Goal: Use online tool/utility: Use online tool/utility

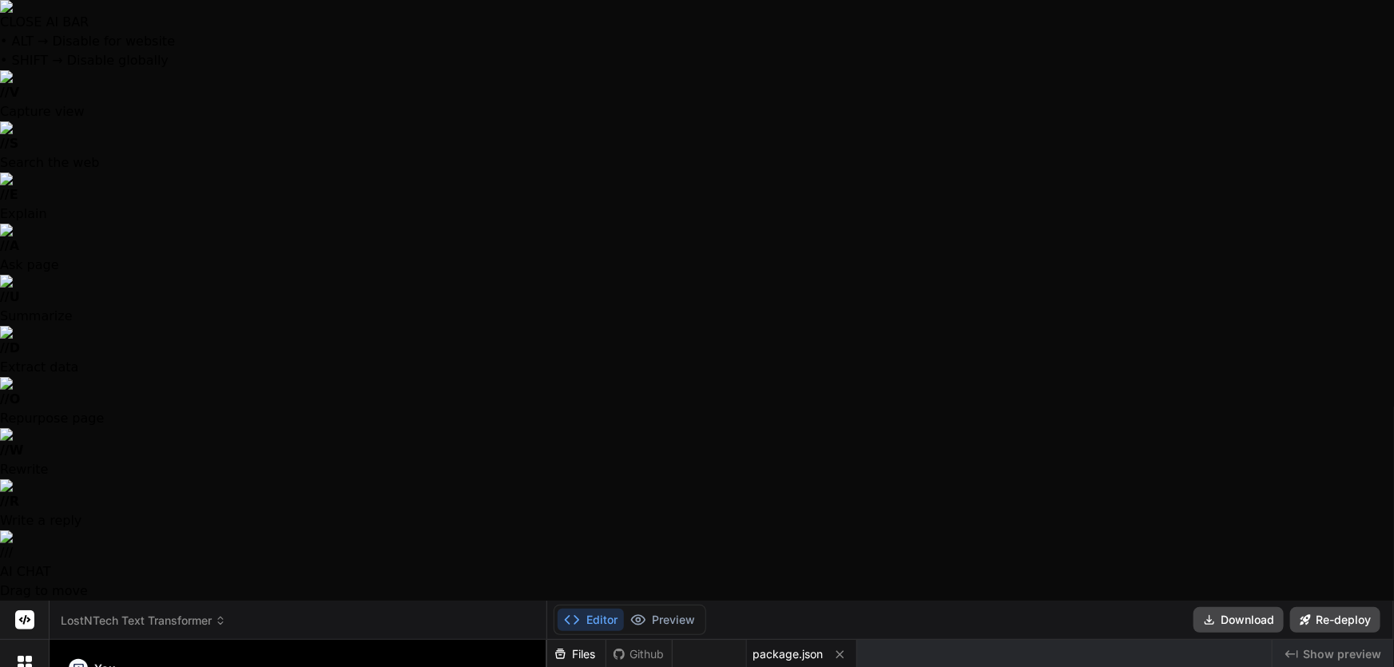
scroll to position [91, 0]
type textarea ""http-server": "^14.1.1" }, "keywords": ["text", "transformer", "automation", "…"
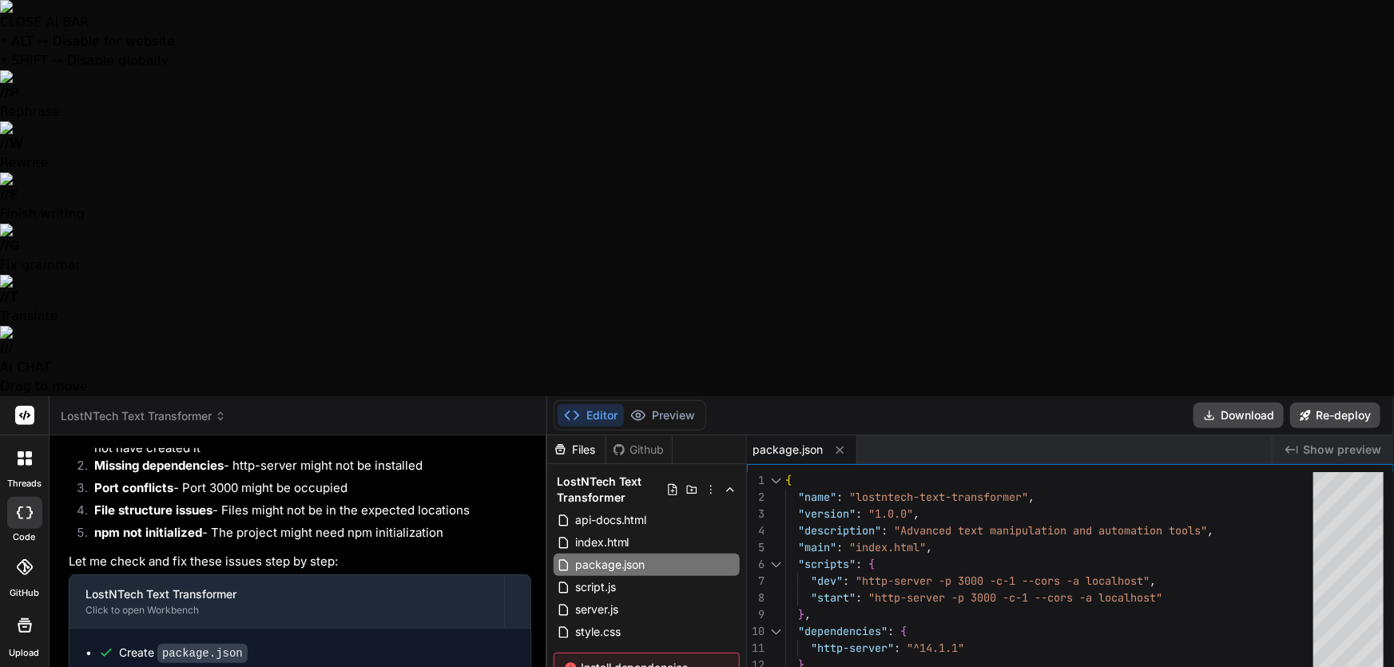
click at [882, 472] on div "{ "name" : "lostntech-text-transformer" , "version" : "1.0.0" , "description" :…" at bounding box center [1055, 677] width 538 height 411
click at [906, 472] on div "{ "name" : "lostntech-text-transformer" , "version" : "1.0.0" , "description" :…" at bounding box center [1055, 677] width 538 height 411
drag, startPoint x: 863, startPoint y: 398, endPoint x: 847, endPoint y: 378, distance: 25.6
click at [847, 472] on div "{ "name" : "lostntech-text-transformer" , "version" : "1.0.0" , "description" :…" at bounding box center [1055, 677] width 538 height 411
drag, startPoint x: 849, startPoint y: 389, endPoint x: 844, endPoint y: 383, distance: 8.5
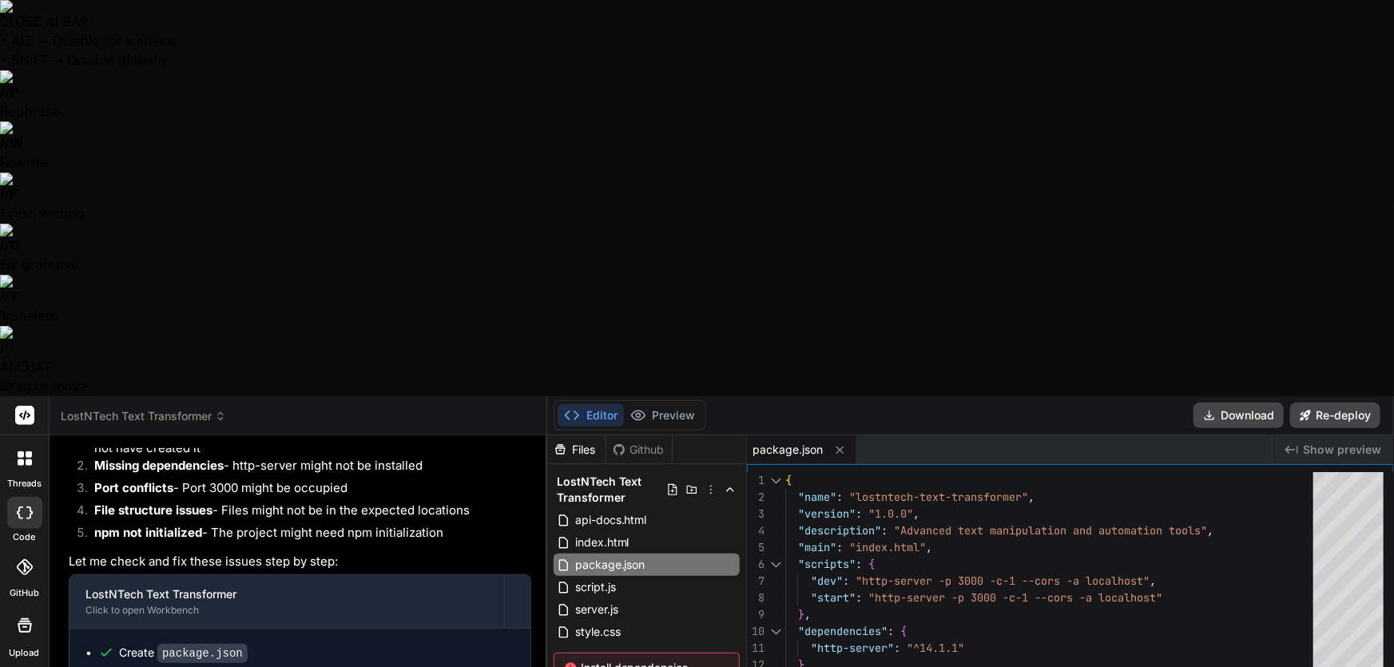
click at [845, 472] on div "{ "name" : "lostntech-text-transformer" , "version" : "1.0.0" , "description" :…" at bounding box center [1055, 677] width 538 height 411
click at [835, 472] on div "{ "name" : "lostntech-text-transformer" , "version" : "1.0.0" , "description" :…" at bounding box center [1055, 677] width 538 height 411
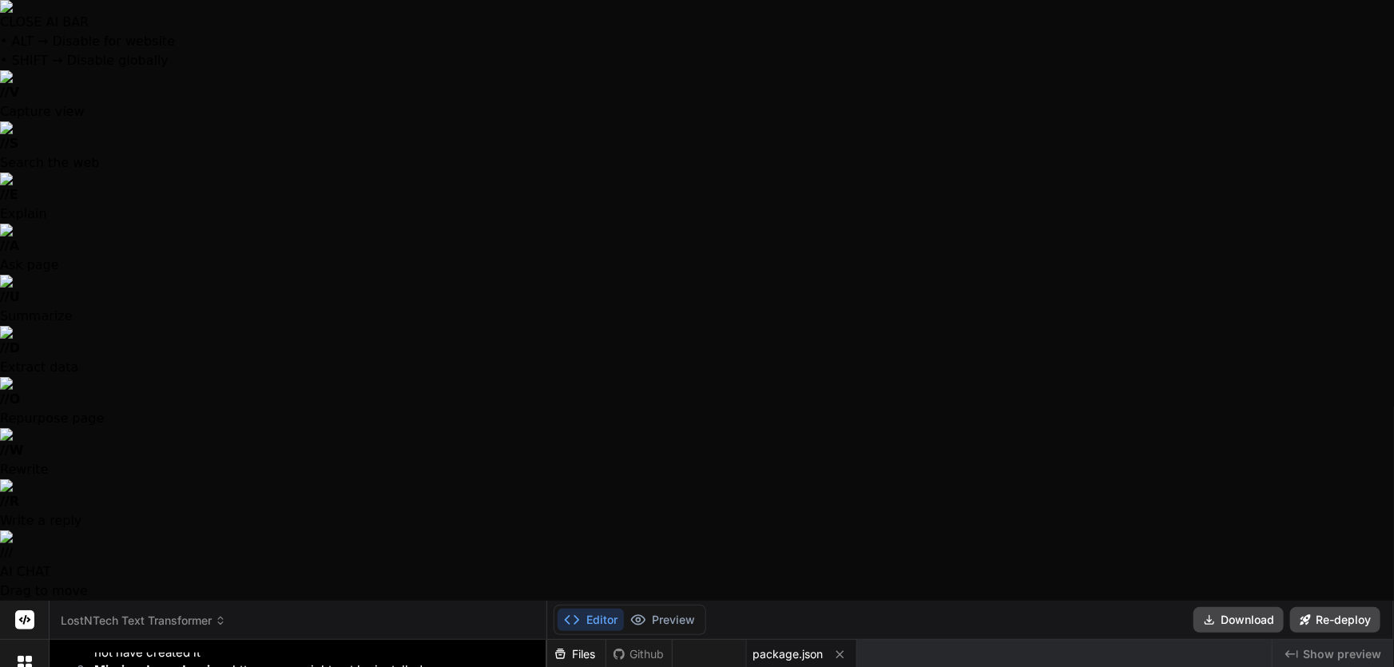
drag, startPoint x: 628, startPoint y: 375, endPoint x: 618, endPoint y: 371, distance: 10.4
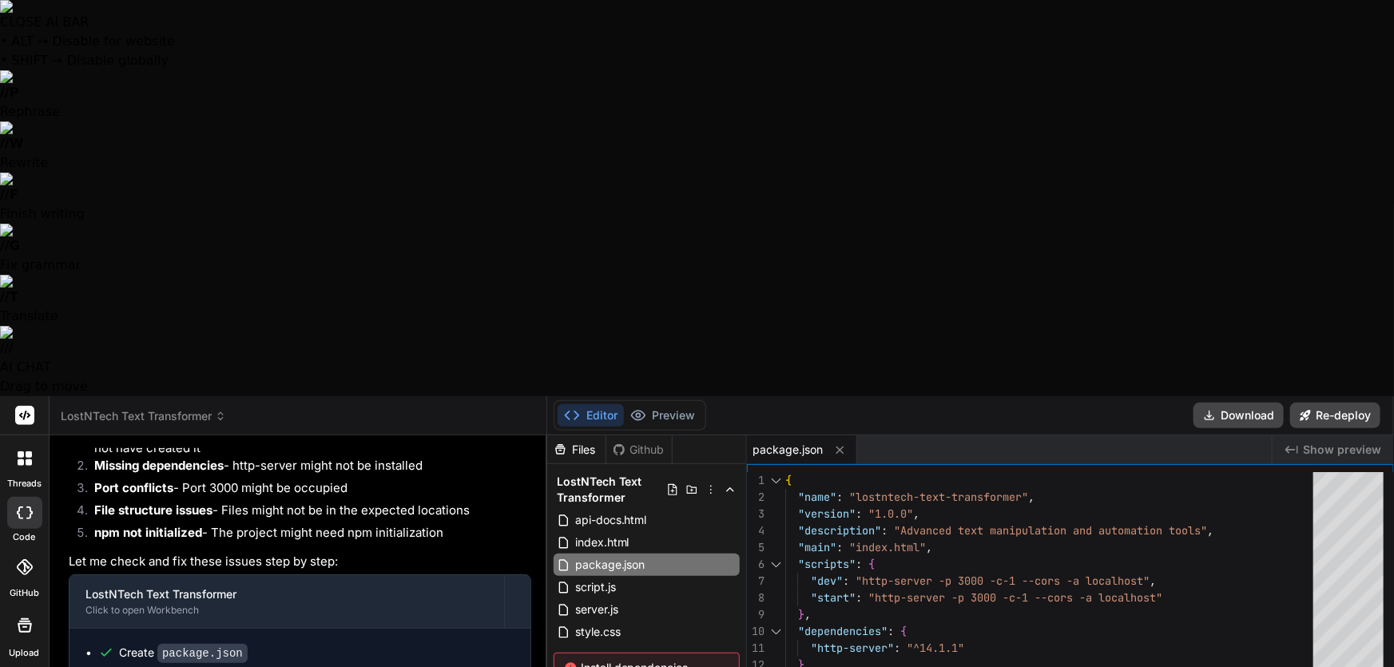
type textarea "N"
type textarea "x"
type textarea "No"
type textarea "x"
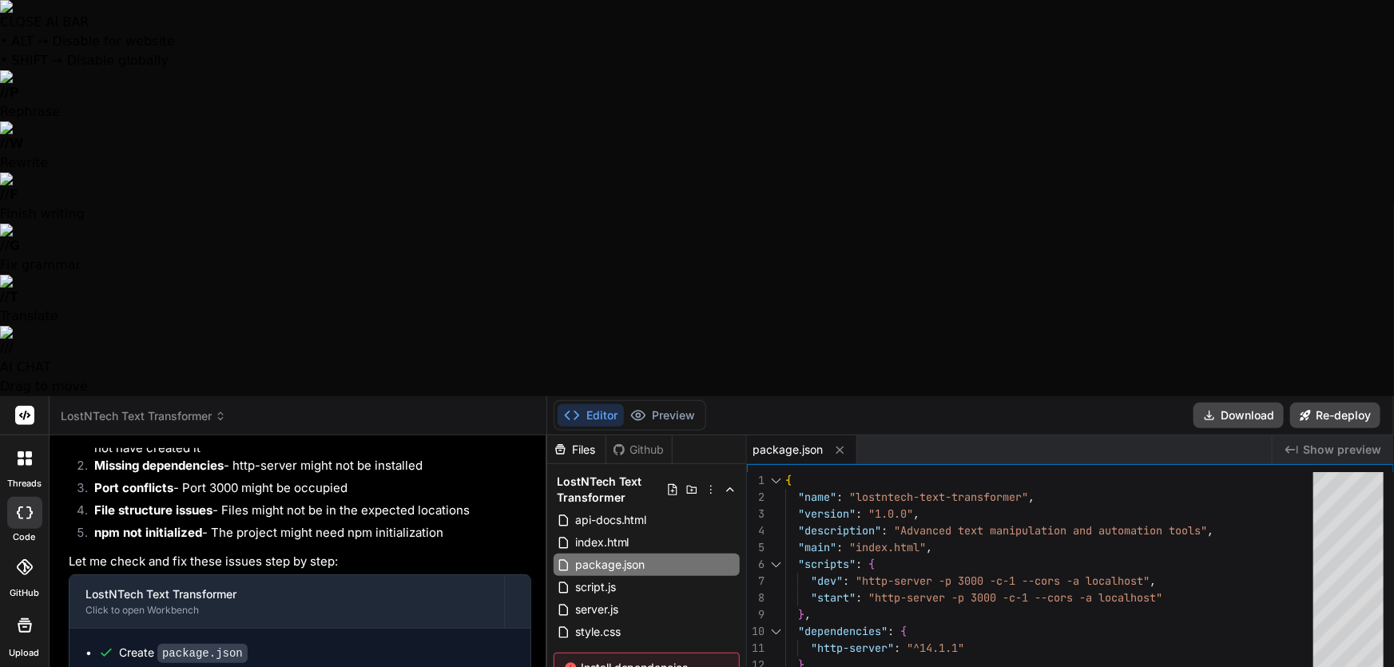
type textarea "Nop"
type textarea "x"
type textarea "Nope"
type textarea "x"
type textarea "Nope,"
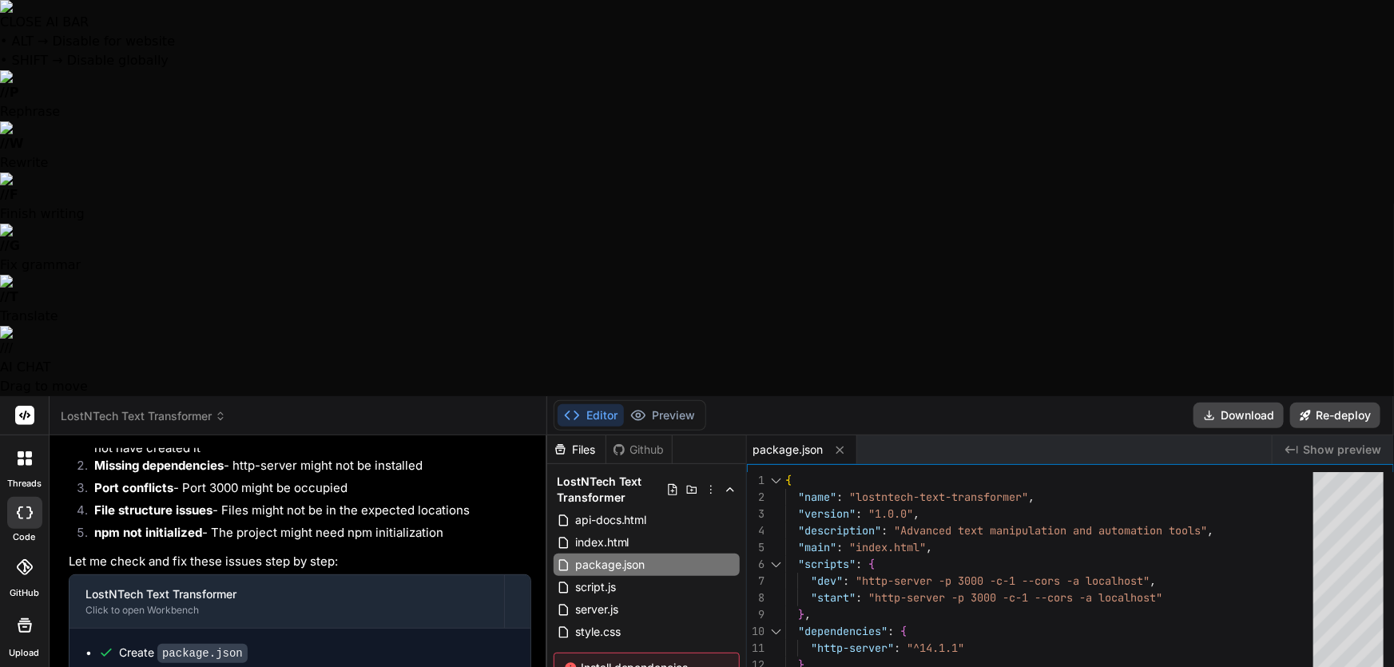
type textarea "x"
type textarea "Nope,"
type textarea "x"
type textarea "Nope, s"
type textarea "x"
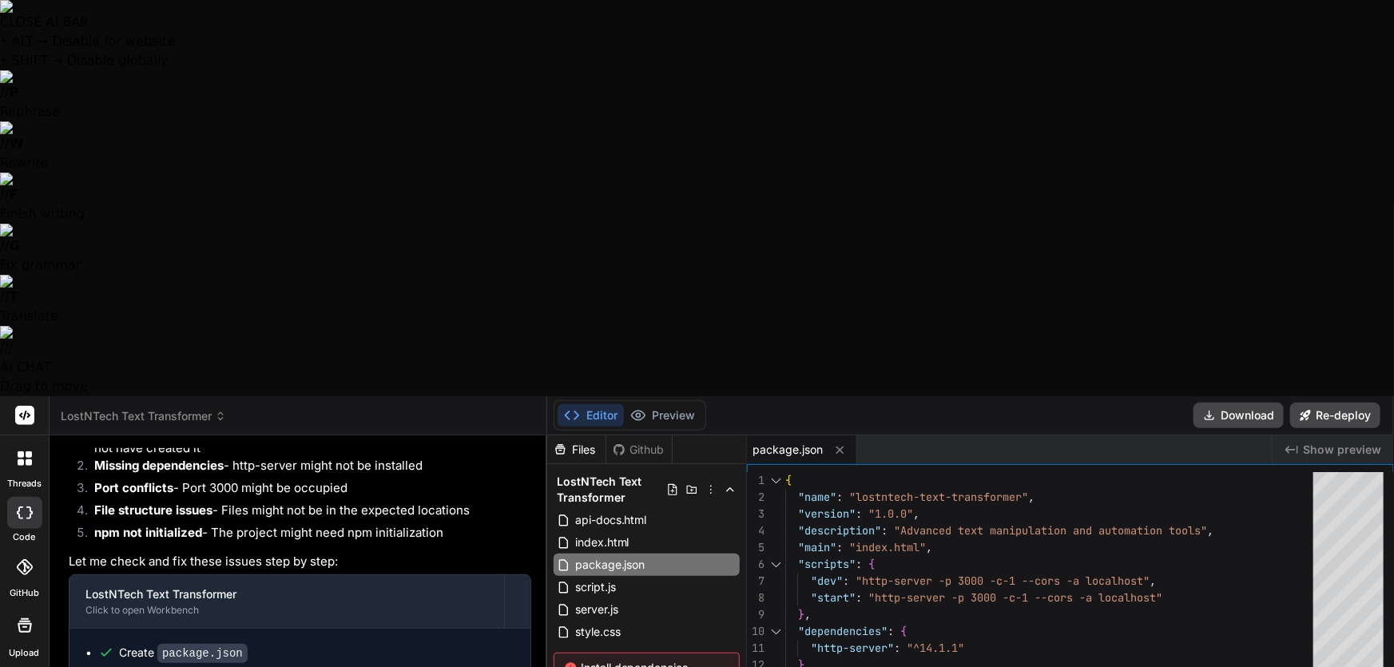
type textarea "Nope, st"
type textarea "x"
type textarea "Nope, sti"
type textarea "x"
type textarea "Nope, stil"
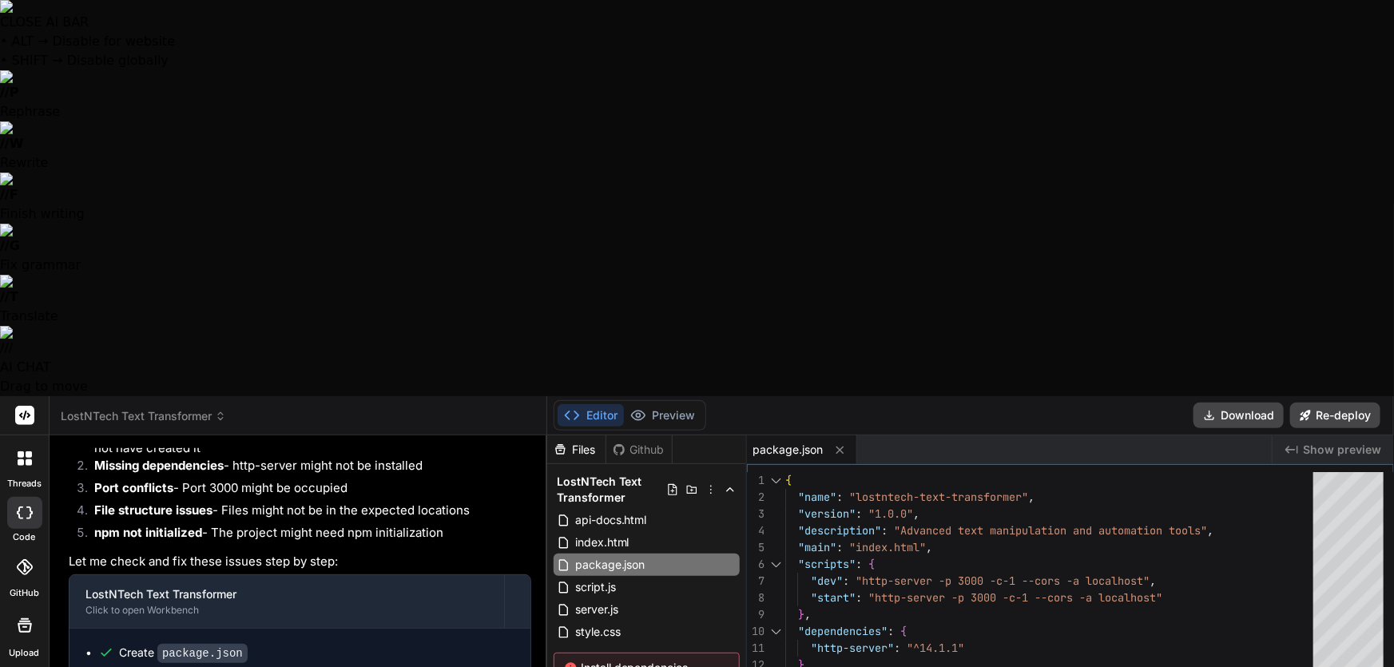
type textarea "x"
type textarea "Nope, still"
type textarea "x"
type textarea "Nope, still"
type textarea "x"
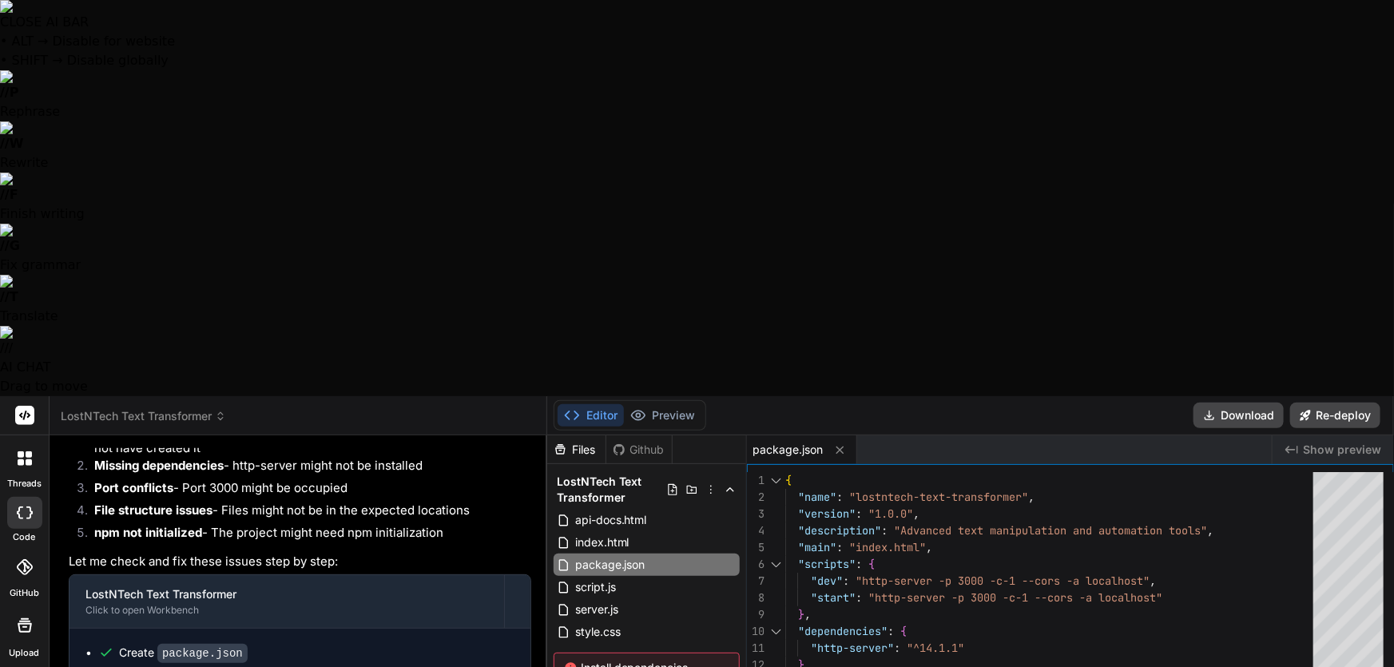
type textarea "Nope, still n"
type textarea "x"
type textarea "Nope, still no"
type textarea "x"
type textarea "Nope, still not"
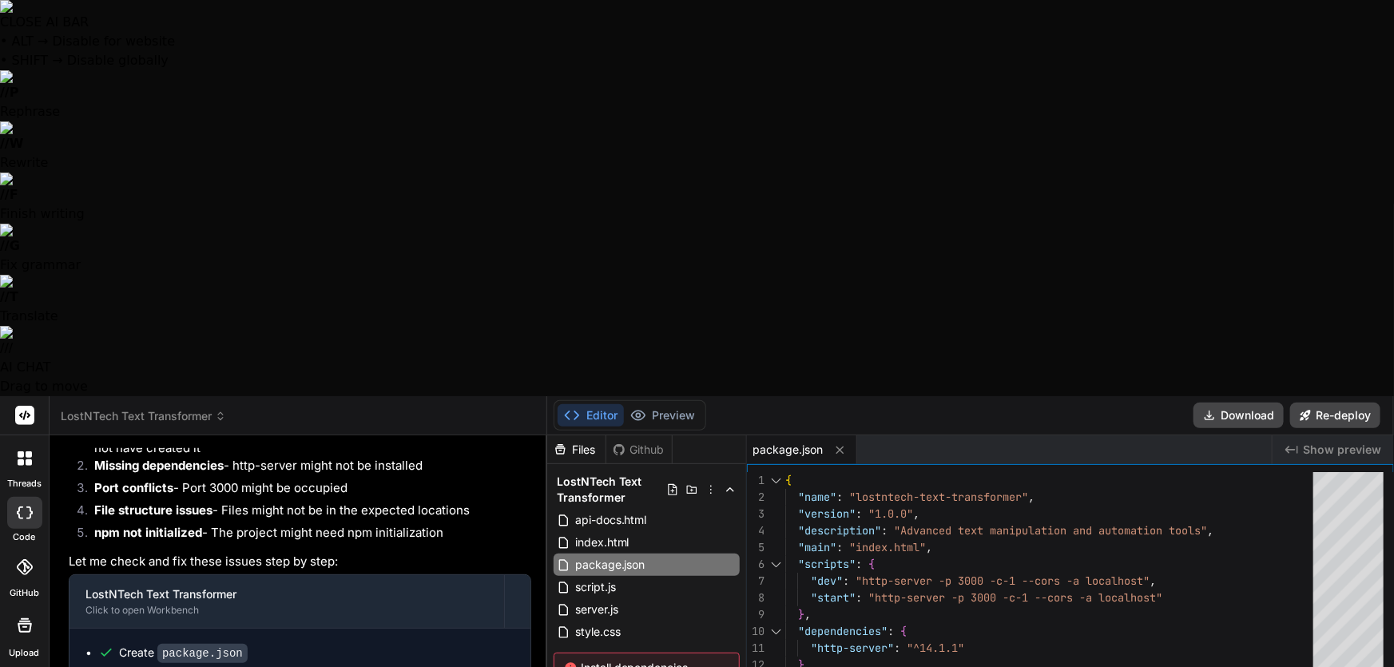
type textarea "x"
type textarea "Nope, still noth"
type textarea "x"
type textarea "Nope, still nothi"
type textarea "x"
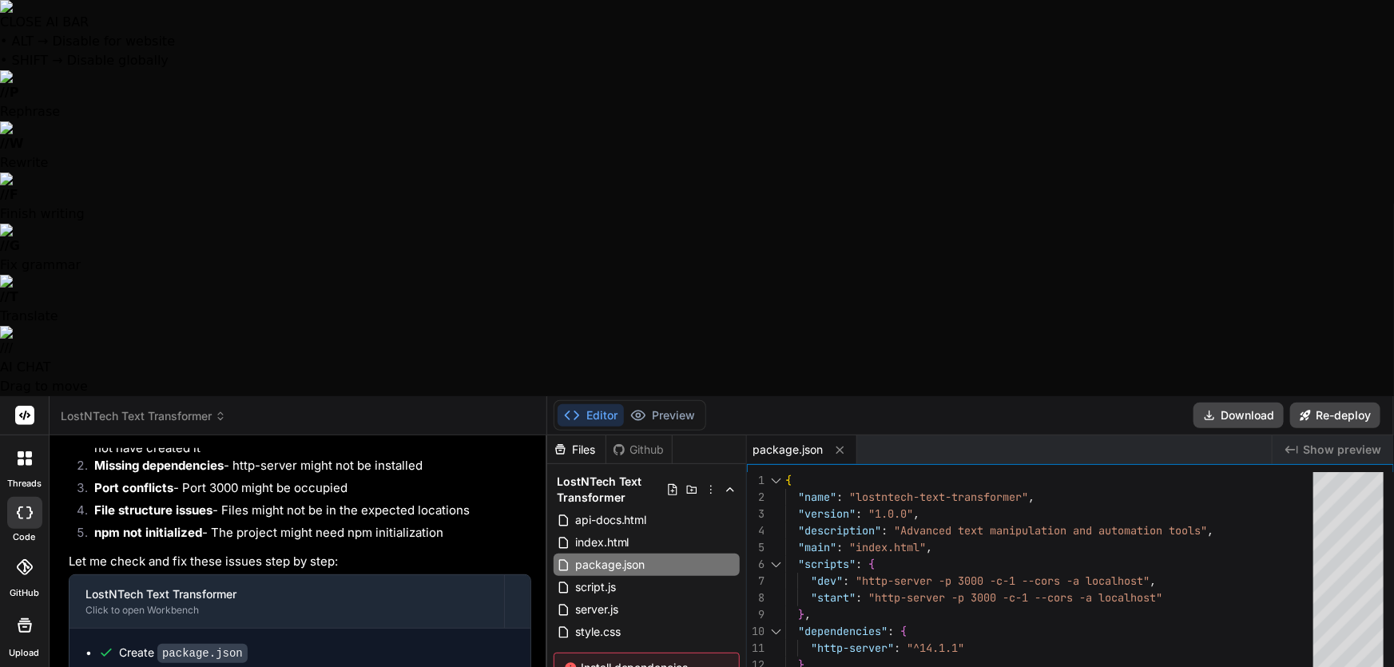
type textarea "Nope, still nothin"
type textarea "x"
type textarea "Nope, still nothing"
type textarea "x"
type textarea "Nope, still nothing."
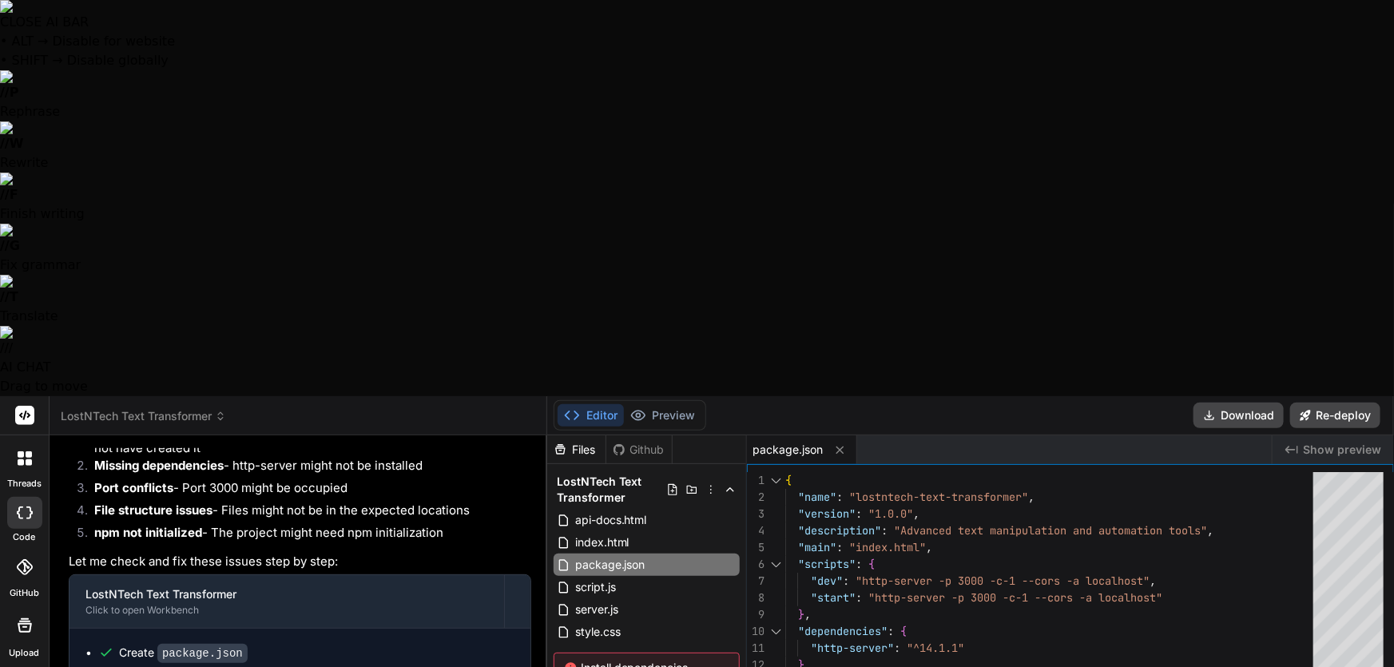
type textarea "x"
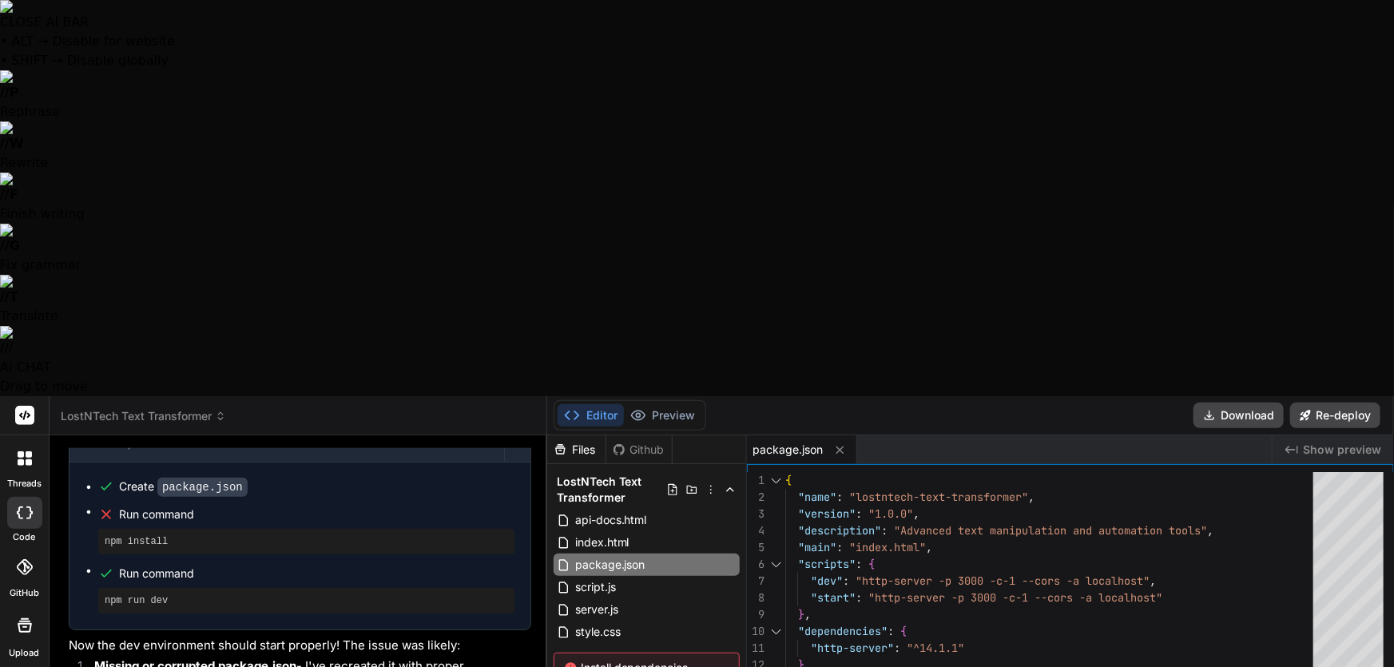
scroll to position [3514, 0]
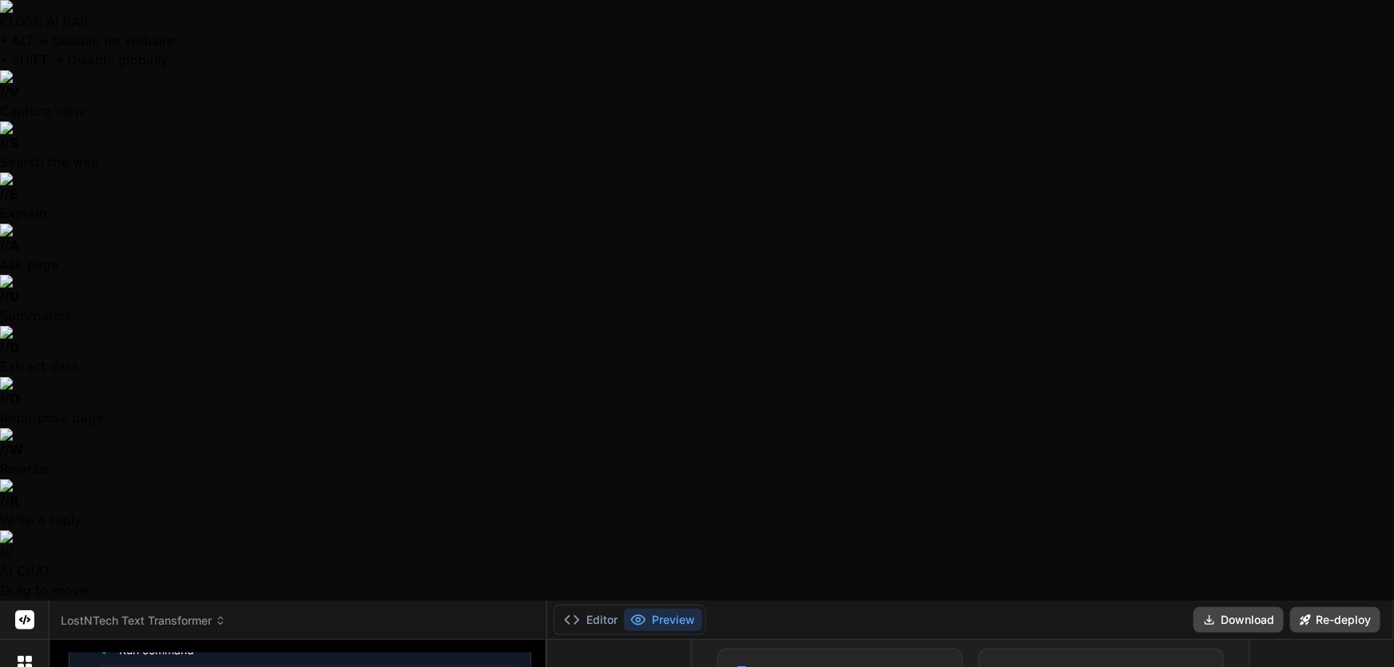
scroll to position [967, 0]
type textarea "x"
